Goal: Navigation & Orientation: Find specific page/section

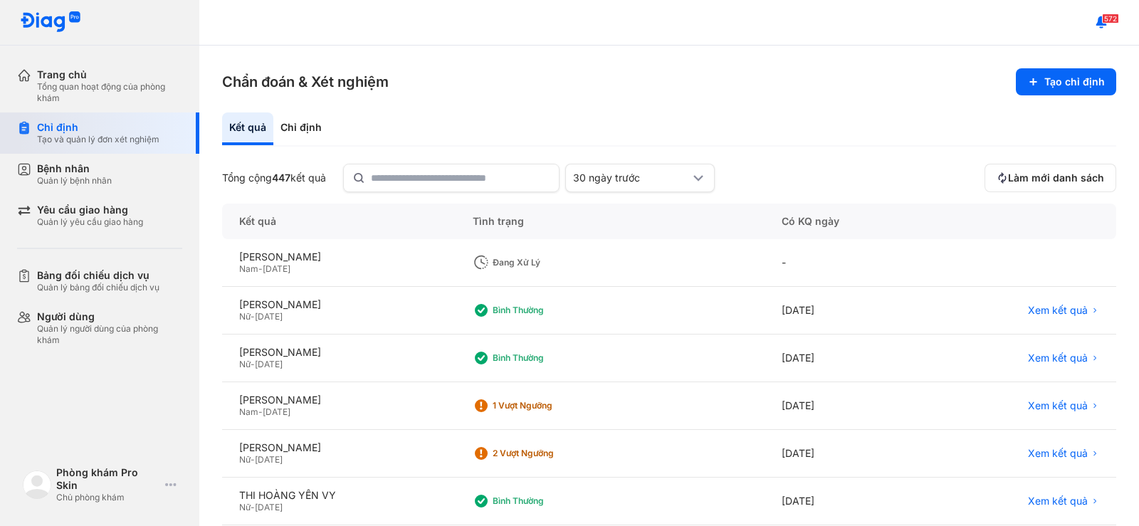
click at [95, 137] on div "Tạo và quản lý đơn xét nghiệm" at bounding box center [98, 139] width 122 height 11
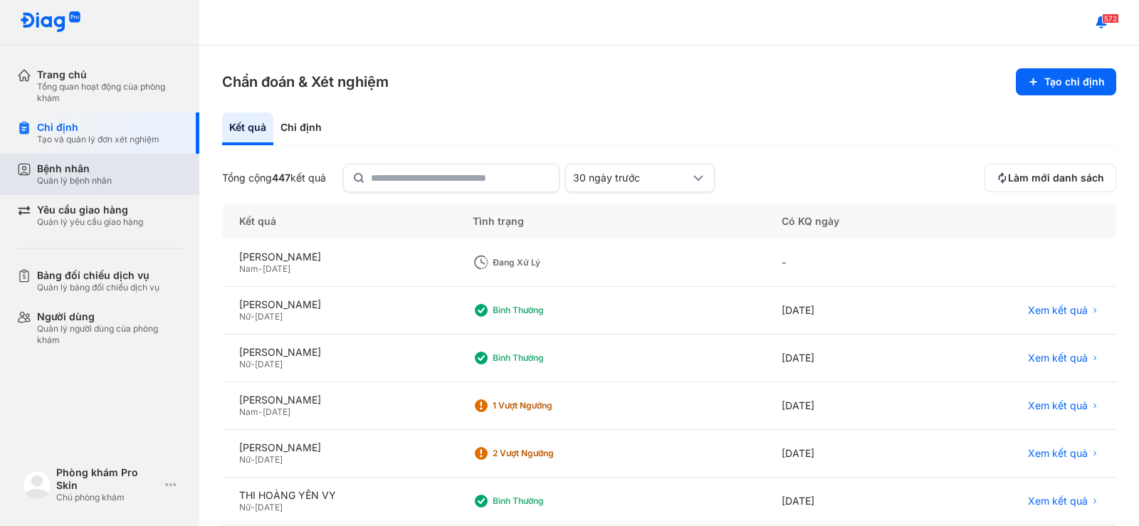
click at [102, 161] on div "Bệnh nhân Quản lý bệnh nhân" at bounding box center [108, 174] width 182 height 41
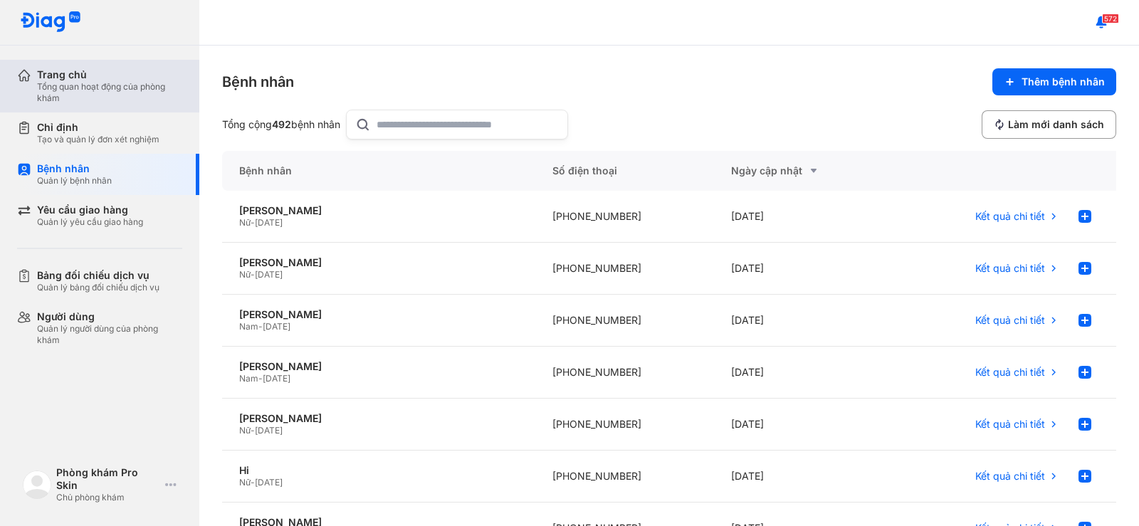
click at [115, 98] on div "Tổng quan hoạt động của phòng khám" at bounding box center [109, 92] width 145 height 23
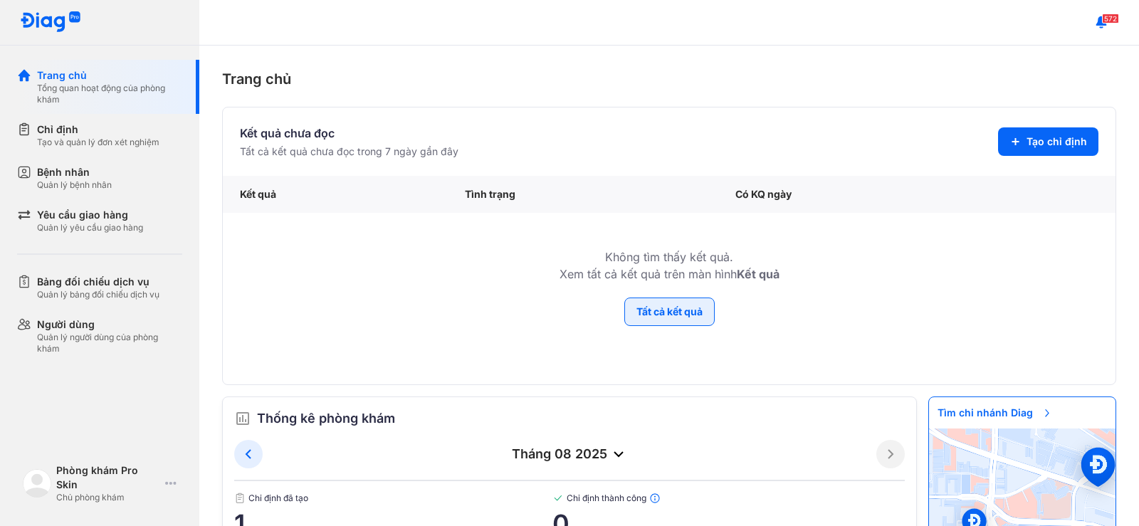
click at [647, 315] on button "Tất cả kết quả" at bounding box center [670, 312] width 90 height 28
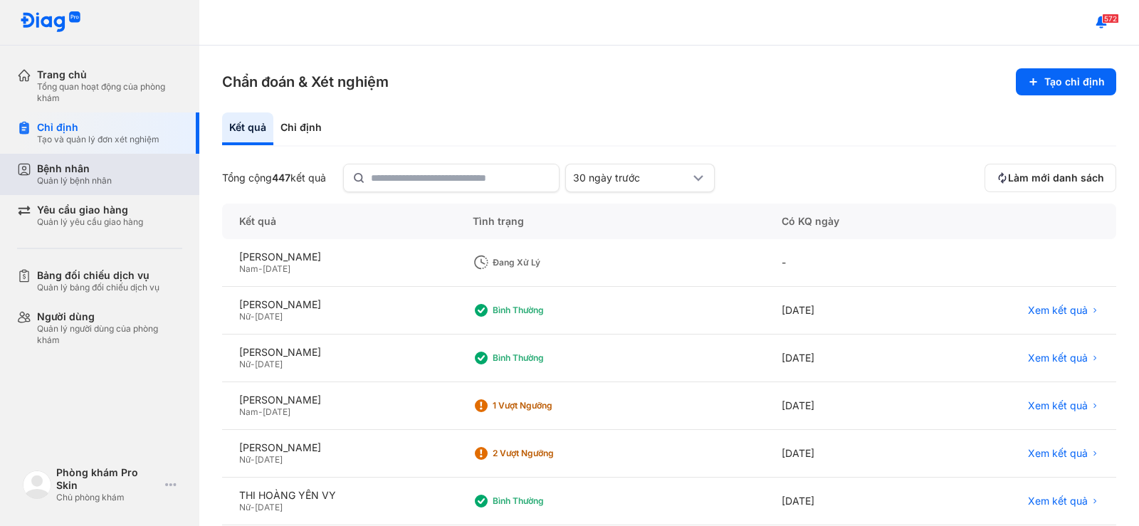
click at [83, 171] on div "Bệnh nhân" at bounding box center [74, 168] width 75 height 13
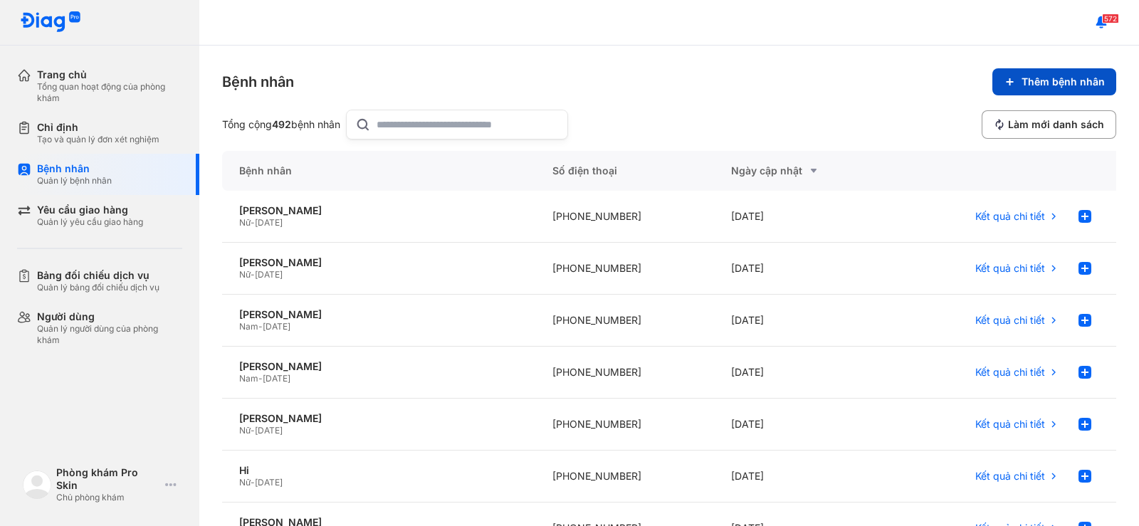
click at [1065, 78] on span "Thêm bệnh nhân" at bounding box center [1063, 81] width 83 height 13
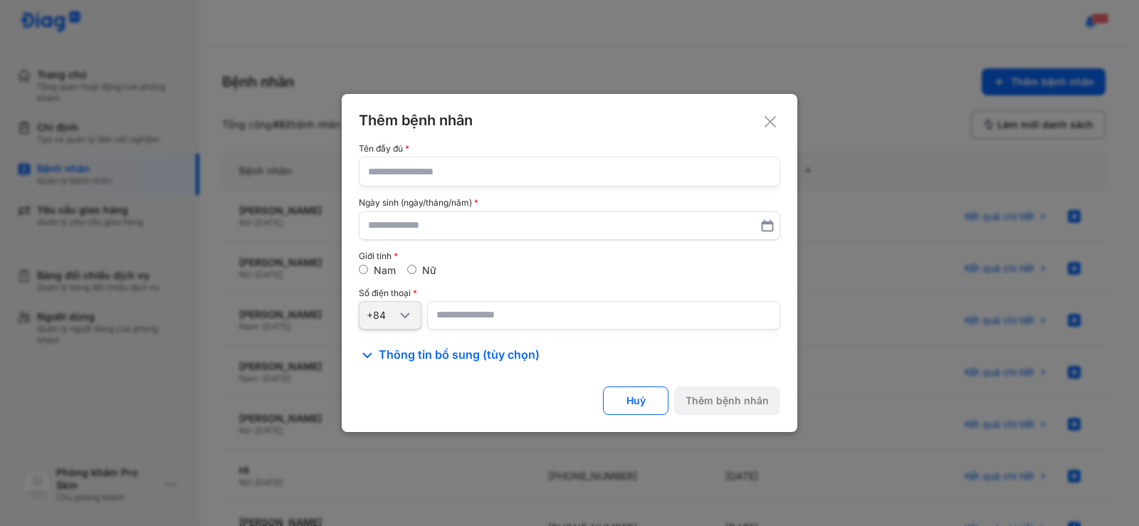
click at [769, 120] on use at bounding box center [770, 121] width 11 height 11
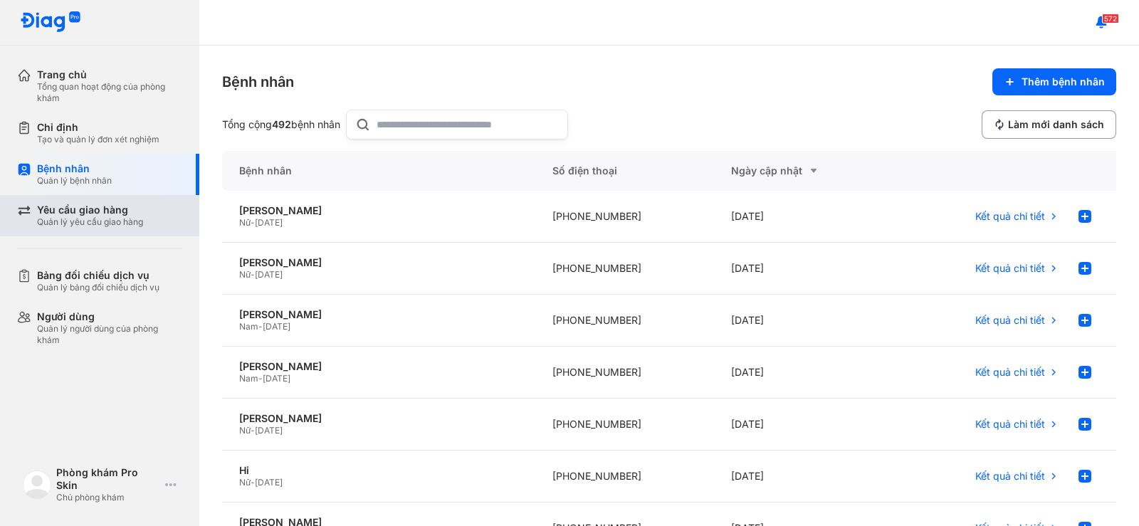
click at [69, 226] on div "Quản lý yêu cầu giao hàng" at bounding box center [90, 222] width 106 height 11
